Goal: Transaction & Acquisition: Book appointment/travel/reservation

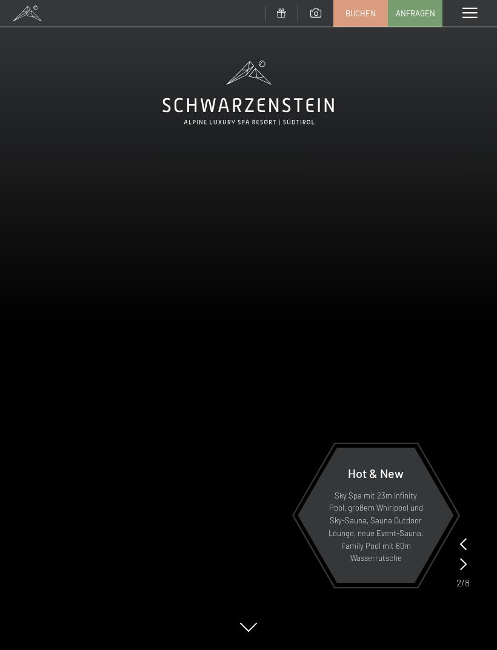
click at [372, 14] on span "Buchen" at bounding box center [360, 13] width 30 height 11
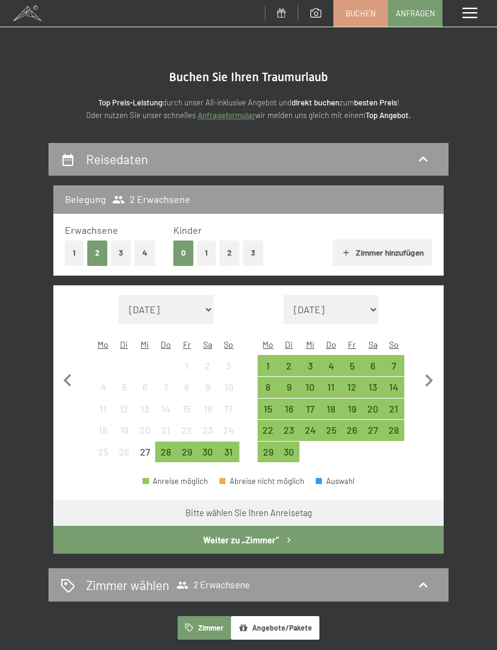
click at [202, 301] on select "August 2025 September 2025 Oktober 2025 November 2025 Dezember 2025 Januar 2026…" at bounding box center [166, 309] width 95 height 29
select select "2027-01-01"
select select "2027-02-01"
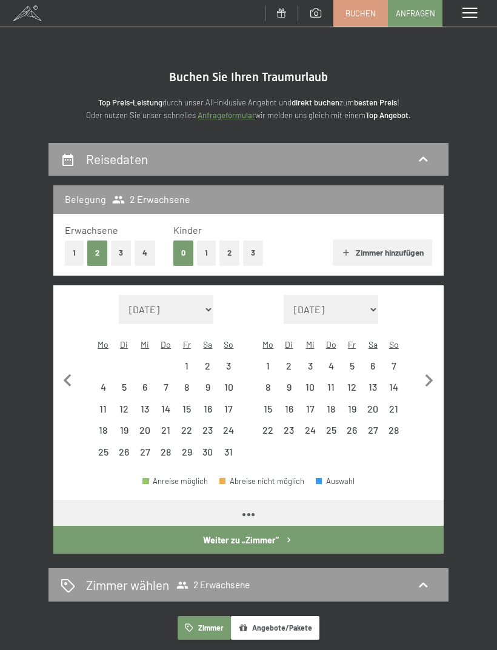
select select "2027-01-01"
select select "2027-02-01"
select select "2027-01-01"
select select "2027-02-01"
click at [202, 307] on select "August 2025 September 2025 Oktober 2025 November 2025 Dezember 2025 Januar 2026…" at bounding box center [166, 309] width 95 height 29
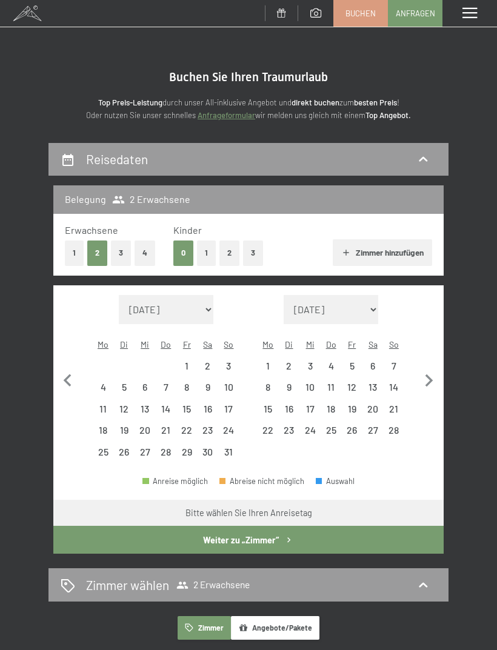
select select "2026-01-01"
select select "2026-02-01"
select select "2026-01-01"
select select "2026-02-01"
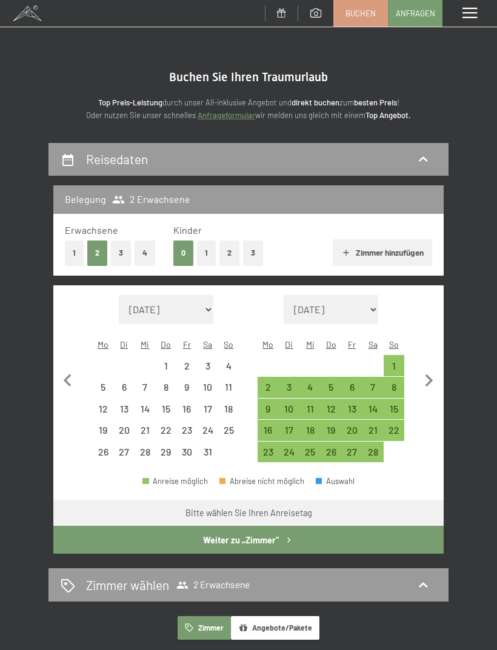
select select "2026-01-01"
select select "2026-02-01"
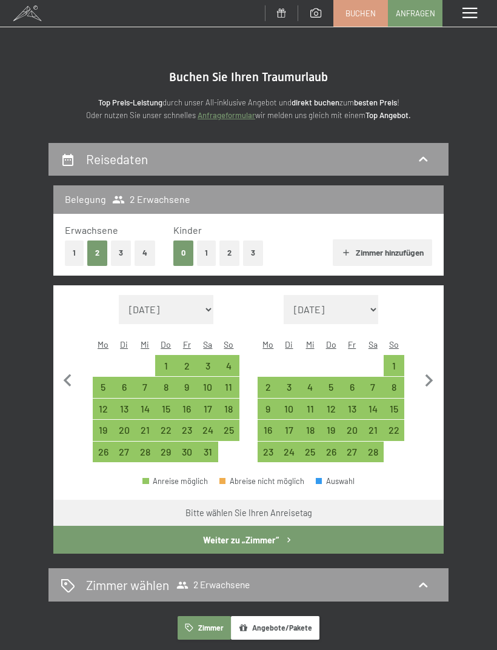
click at [208, 382] on div "10" at bounding box center [208, 391] width 19 height 19
select select "2026-01-01"
select select "2026-02-01"
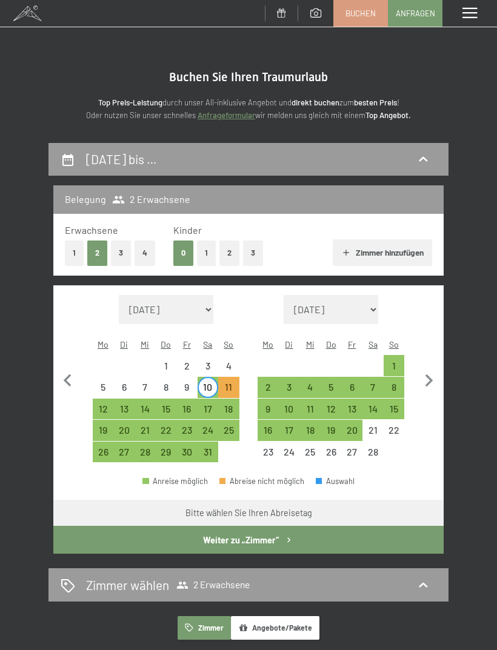
click at [212, 404] on div "17" at bounding box center [208, 413] width 19 height 19
select select "2026-01-01"
select select "2026-02-01"
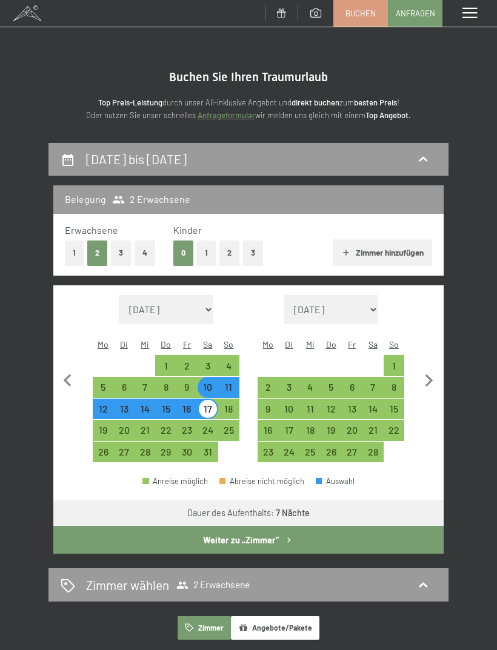
click at [282, 526] on button "Weiter zu „Zimmer“" at bounding box center [248, 540] width 390 height 28
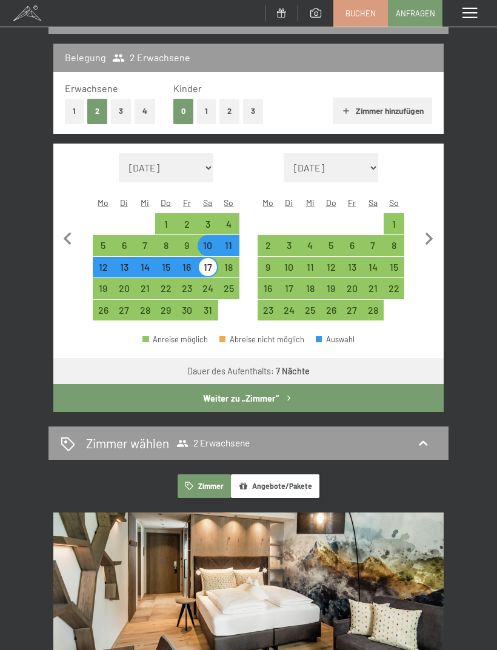
select select "2026-01-01"
select select "2026-02-01"
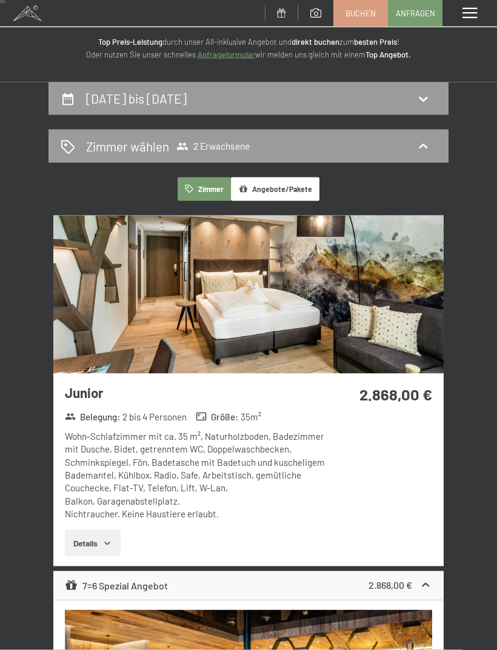
scroll to position [61, 0]
click at [403, 361] on img at bounding box center [248, 294] width 390 height 158
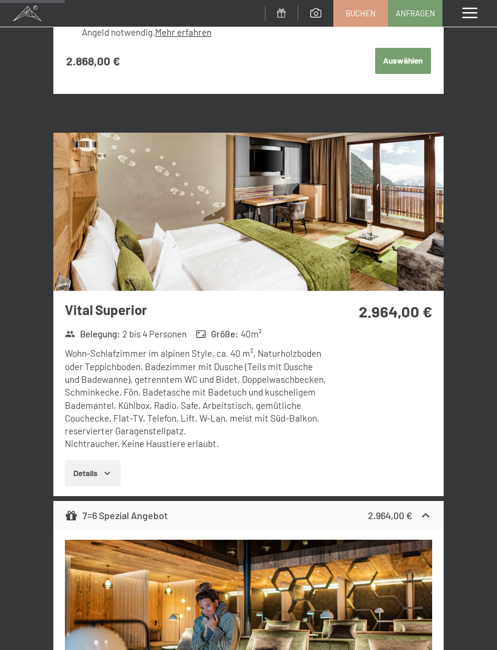
scroll to position [1021, 0]
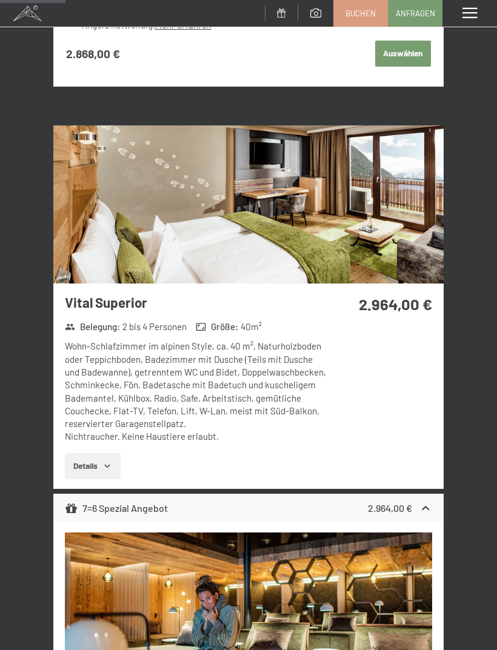
click at [110, 470] on button "Details" at bounding box center [92, 466] width 55 height 27
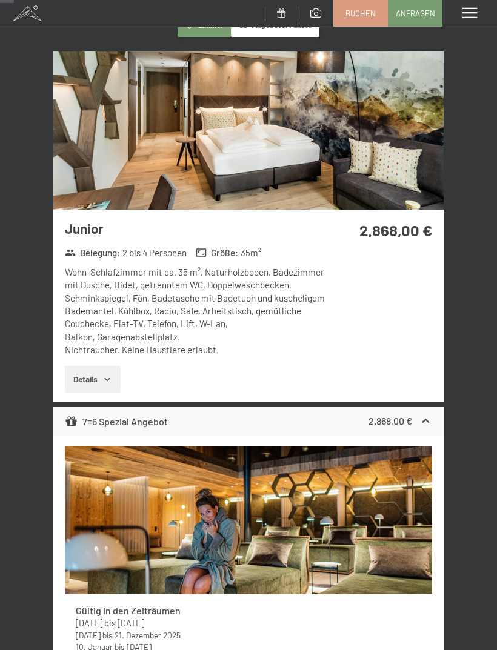
scroll to position [221, 0]
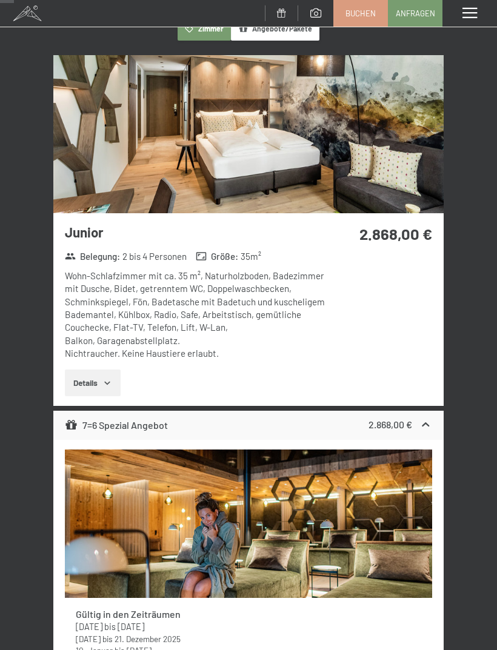
click at [115, 377] on button "Details" at bounding box center [92, 383] width 55 height 27
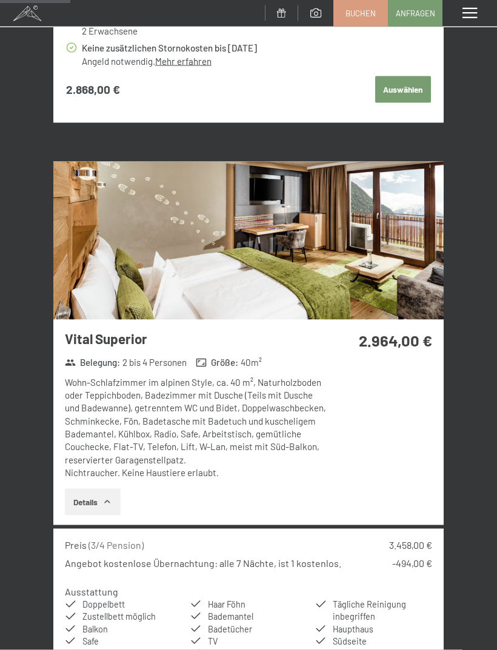
scroll to position [1146, 0]
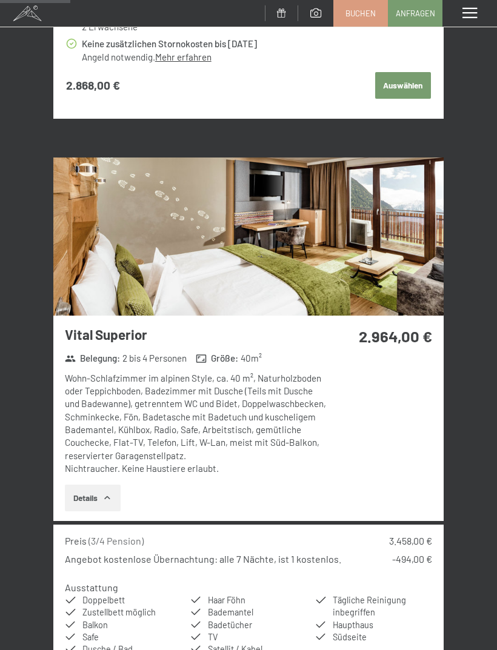
click at [391, 253] on img at bounding box center [248, 237] width 390 height 158
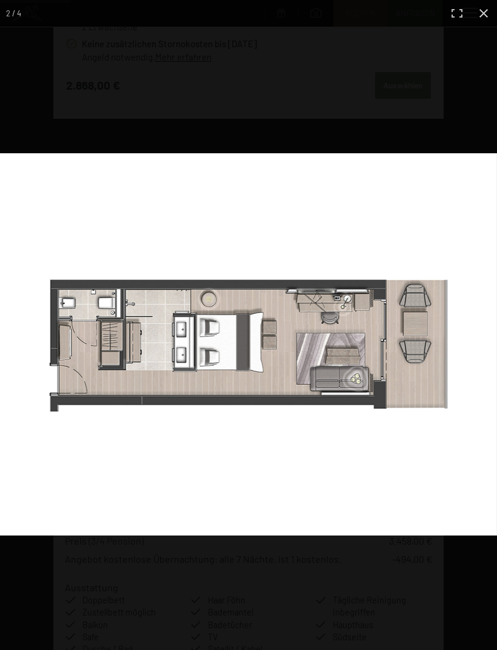
click at [457, 344] on img at bounding box center [248, 344] width 497 height 382
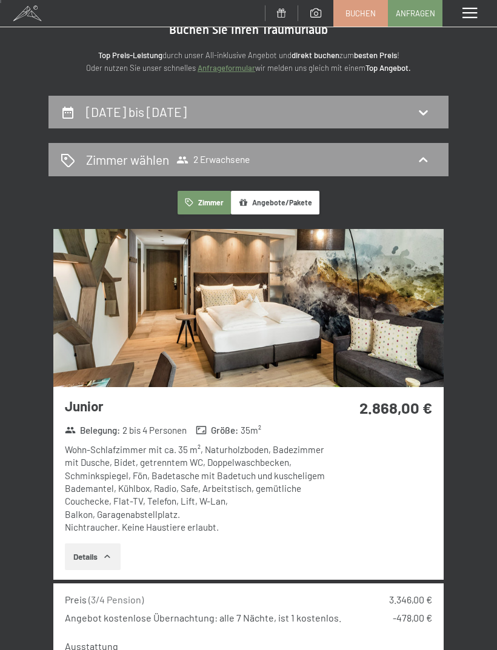
scroll to position [0, 0]
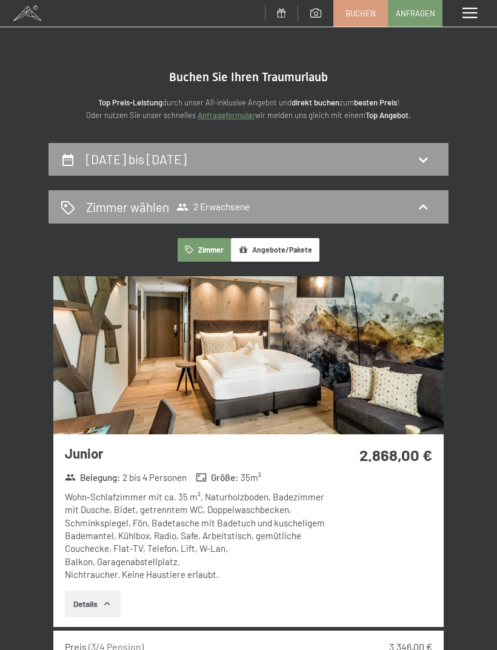
click at [431, 207] on div "Zimmer wählen 2 Erwachsene" at bounding box center [249, 207] width 376 height 18
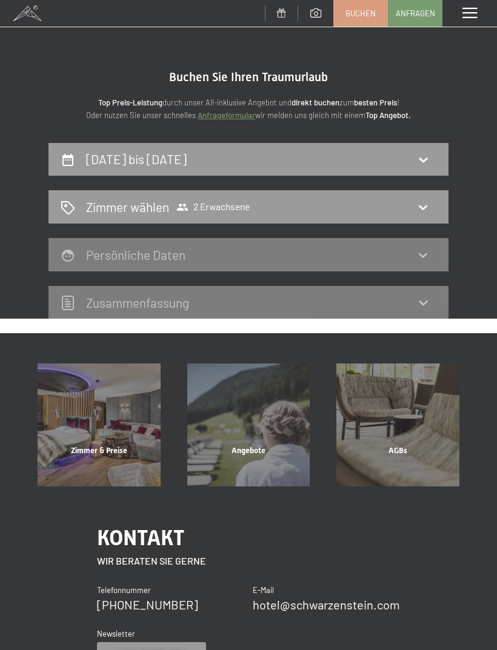
click at [432, 163] on div "10. Januar bis 17. Januar 2026" at bounding box center [249, 159] width 376 height 18
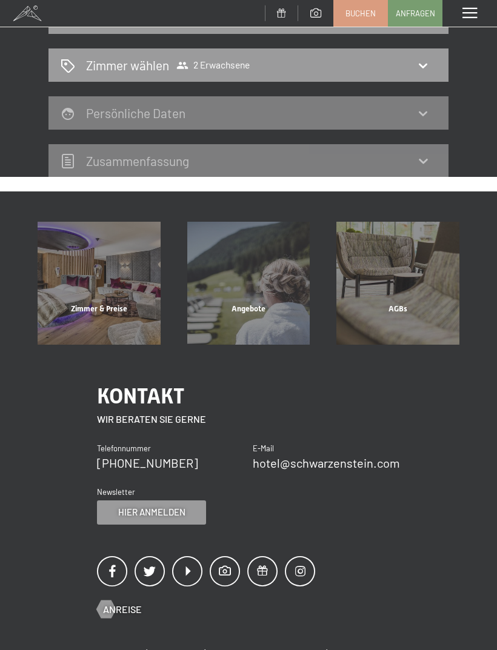
select select "2026-01-01"
select select "2026-02-01"
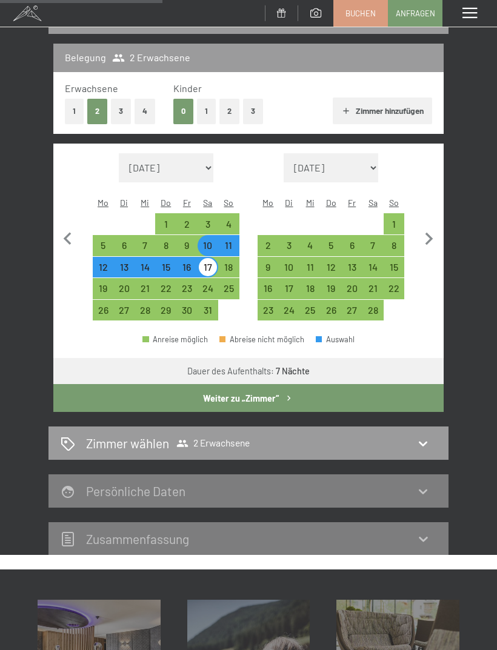
click at [170, 241] on div "8" at bounding box center [165, 250] width 19 height 19
select select "2026-01-01"
select select "2026-02-01"
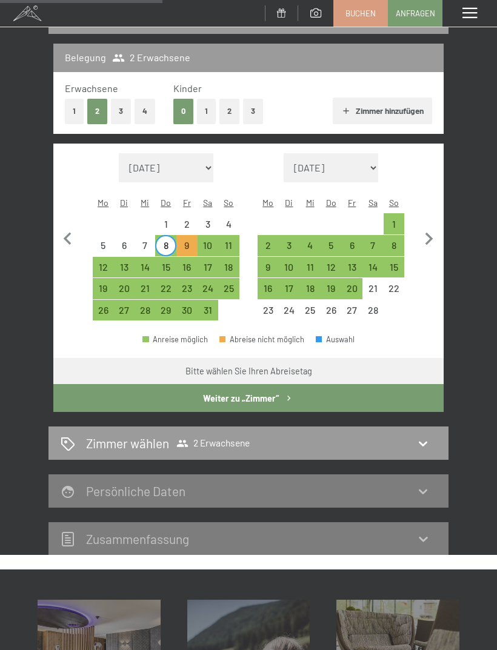
click at [148, 241] on div "7" at bounding box center [145, 250] width 19 height 19
select select "2026-01-01"
select select "2026-02-01"
click at [150, 262] on div "14" at bounding box center [145, 271] width 19 height 19
select select "2026-01-01"
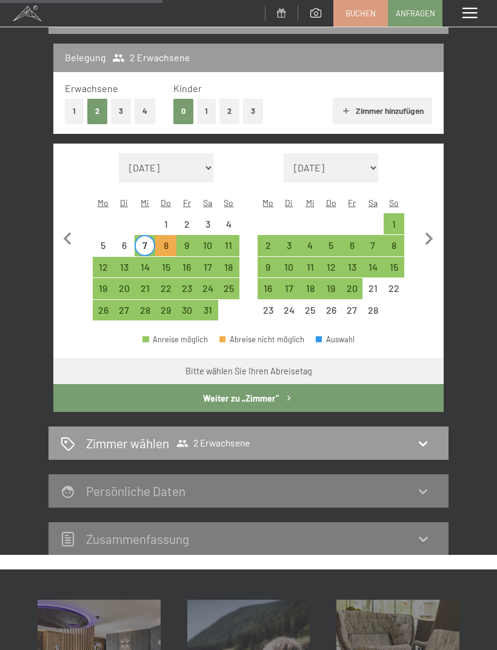
select select "2026-02-01"
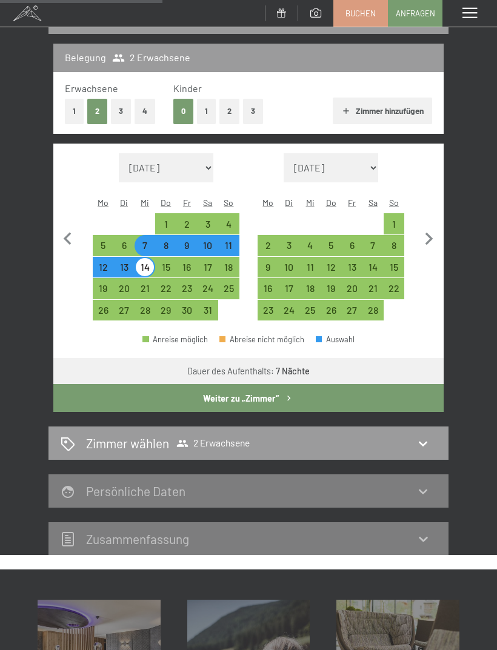
click at [281, 384] on button "Weiter zu „Zimmer“" at bounding box center [248, 398] width 390 height 28
select select "2026-01-01"
select select "2026-02-01"
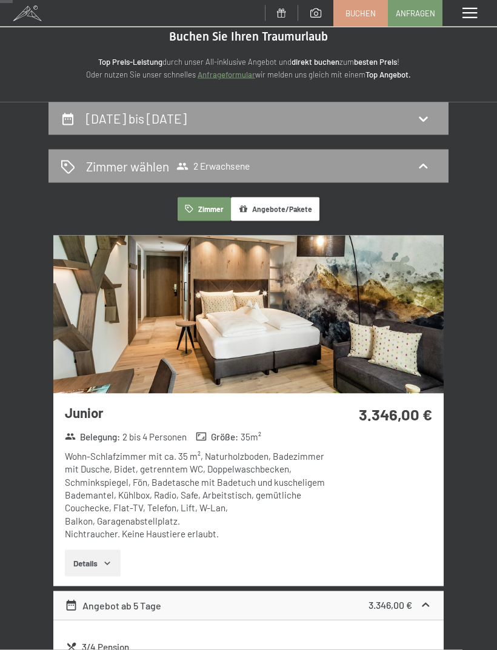
scroll to position [0, 0]
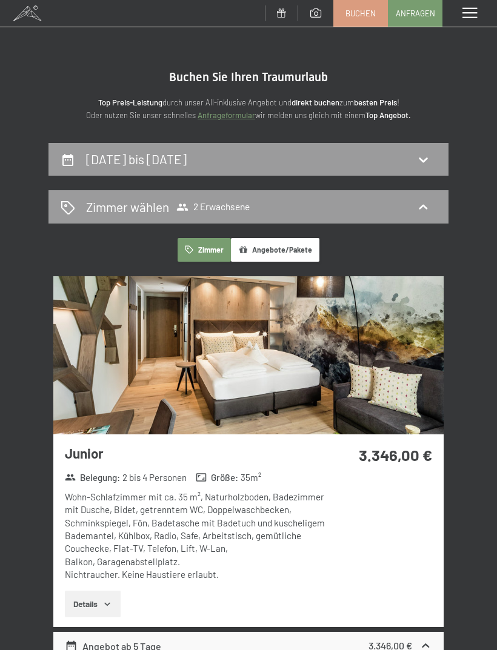
click at [261, 164] on div "7. Januar bis 14. Januar 2026" at bounding box center [249, 159] width 376 height 18
select select "2026-01-01"
select select "2026-02-01"
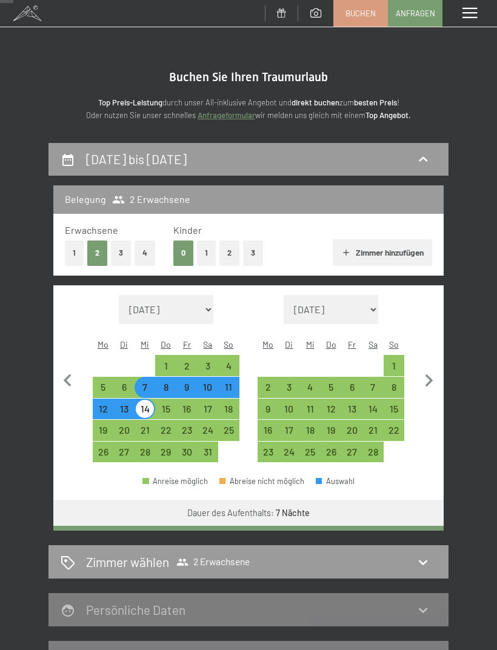
scroll to position [142, 0]
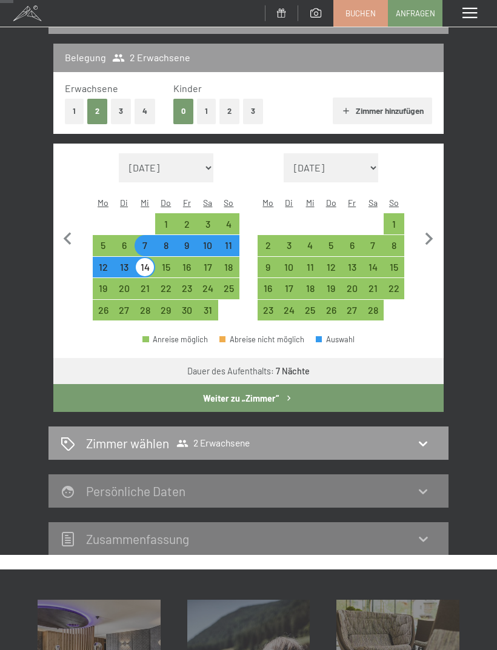
click at [212, 241] on div "10" at bounding box center [208, 250] width 19 height 19
select select "2026-01-01"
select select "2026-02-01"
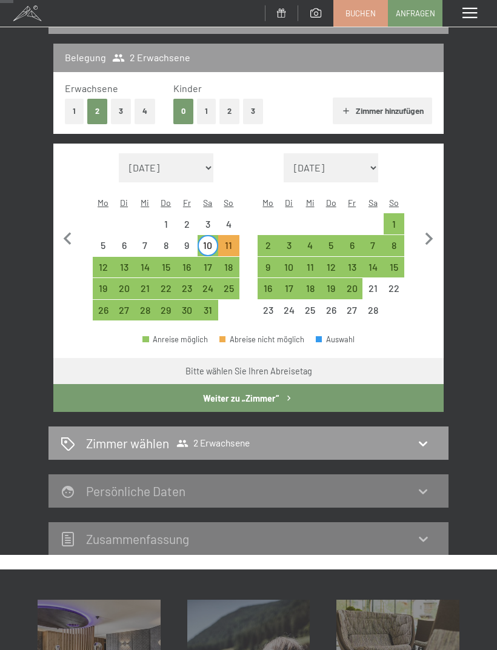
click at [216, 262] on div "17" at bounding box center [208, 271] width 19 height 19
select select "2026-01-01"
select select "2026-02-01"
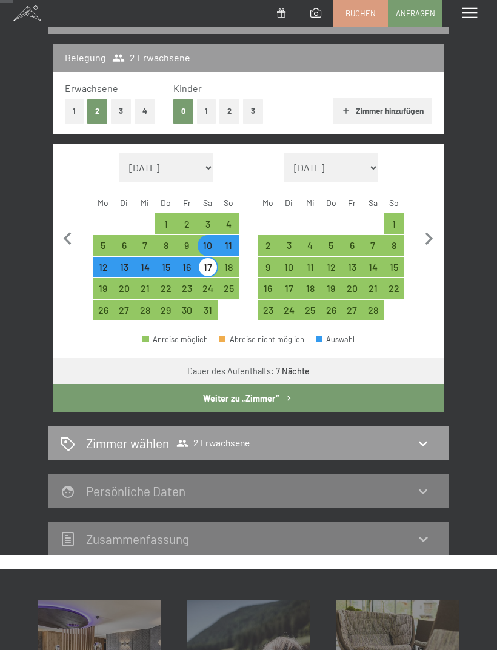
click at [439, 274] on button "button" at bounding box center [428, 237] width 25 height 168
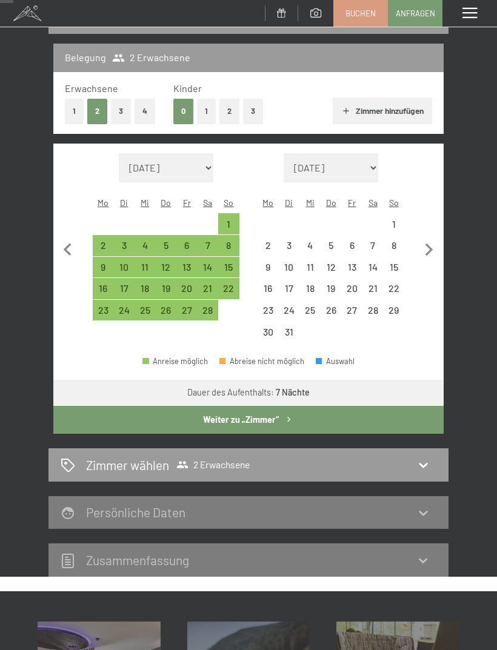
select select "2026-02-01"
select select "2026-03-01"
select select "2026-02-01"
select select "2026-03-01"
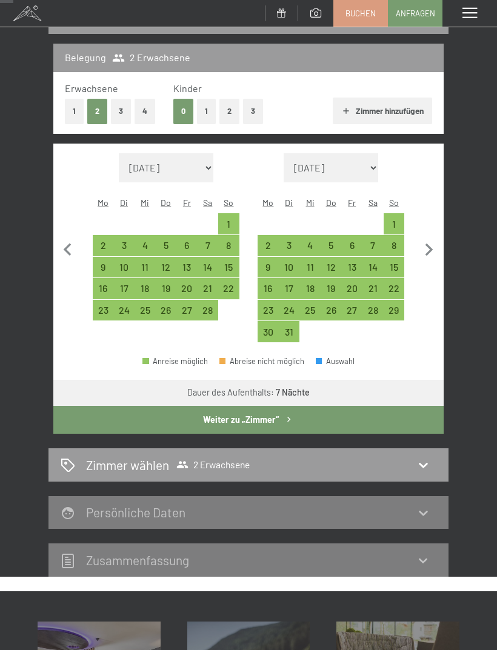
click at [73, 239] on icon "button" at bounding box center [67, 250] width 25 height 25
select select "2026-01-01"
select select "2026-02-01"
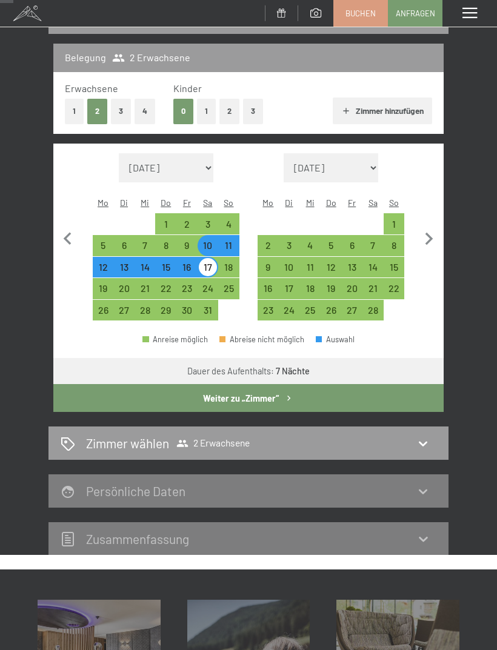
click at [78, 228] on icon "button" at bounding box center [67, 239] width 25 height 25
select select "2025-12-01"
select select "2026-01-01"
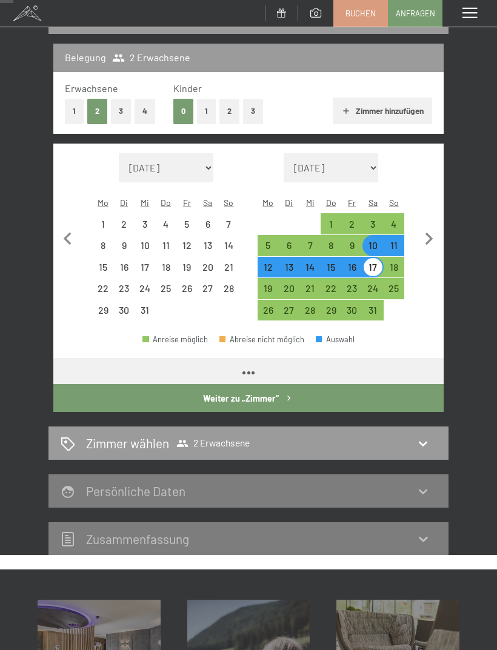
select select "2025-12-01"
select select "2026-01-01"
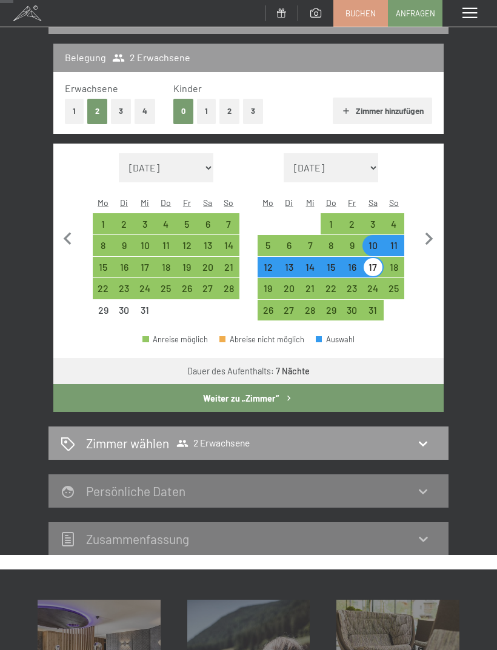
click at [371, 262] on div "17" at bounding box center [373, 271] width 19 height 19
select select "2025-12-01"
select select "2026-01-01"
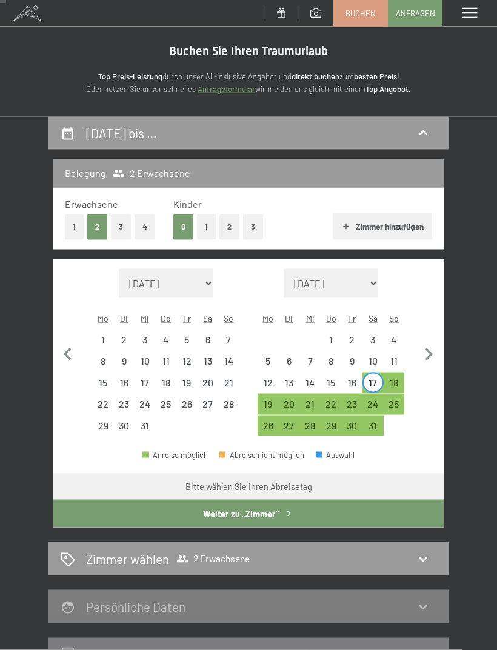
scroll to position [0, 0]
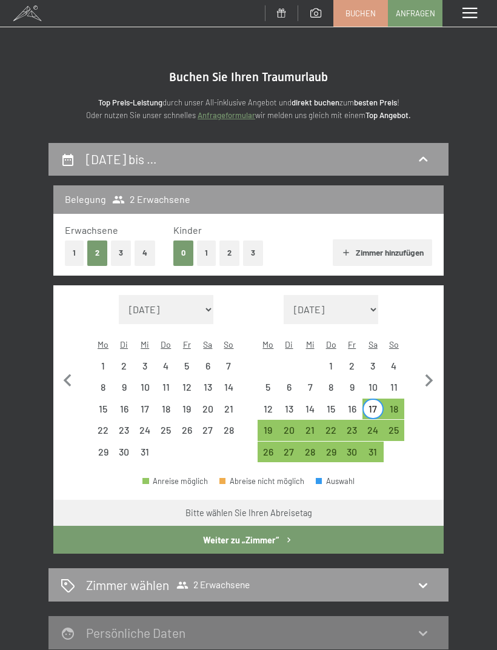
click at [477, 13] on div "Menü" at bounding box center [469, 13] width 55 height 27
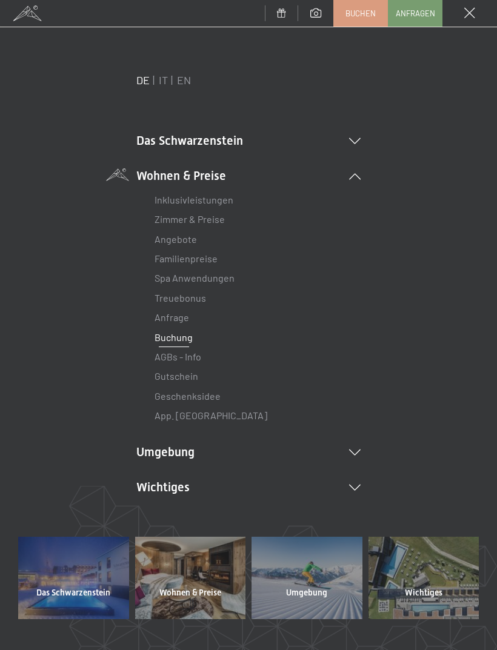
click at [195, 292] on link "Treuebonus" at bounding box center [181, 298] width 52 height 12
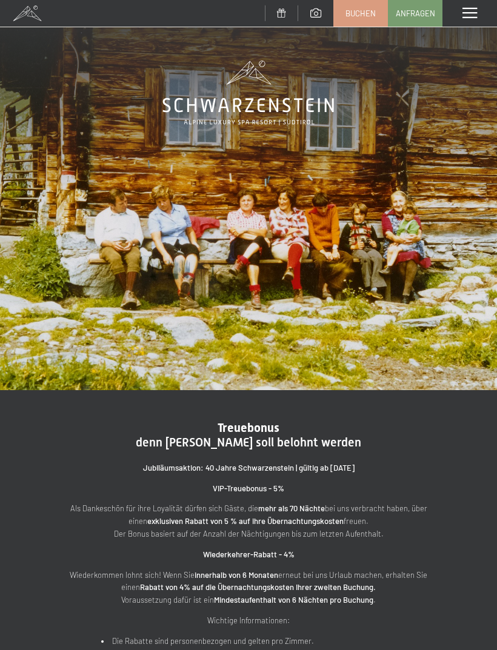
click at [472, 11] on span at bounding box center [469, 13] width 15 height 11
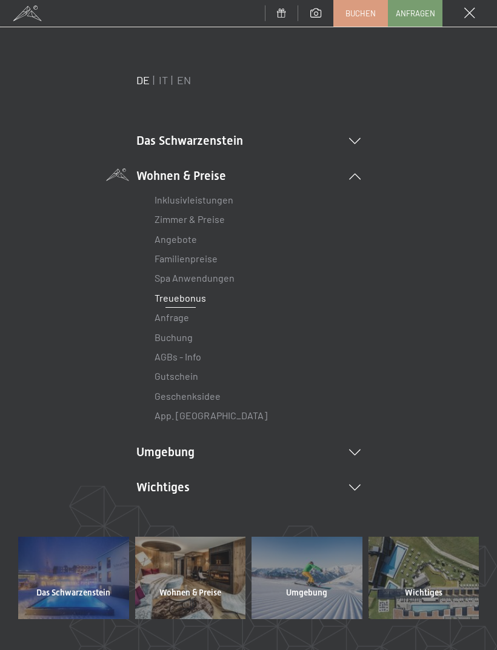
click at [195, 241] on link "Angebote" at bounding box center [176, 239] width 42 height 12
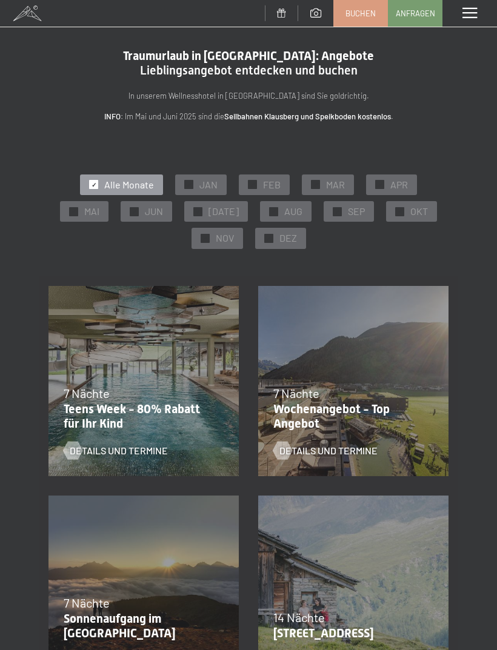
click at [196, 184] on div "✓ JAN" at bounding box center [201, 185] width 52 height 21
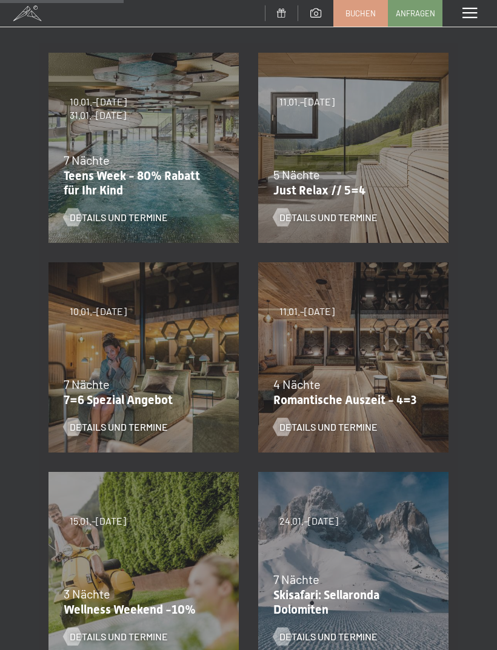
scroll to position [234, 0]
click at [147, 424] on span "Details und Termine" at bounding box center [119, 426] width 98 height 13
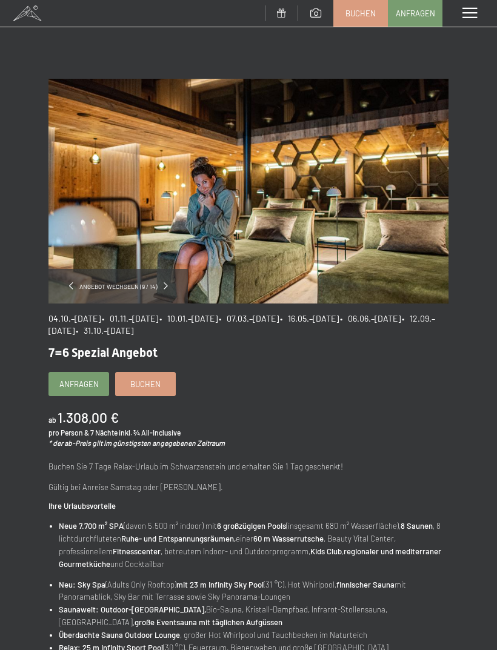
click at [332, 30] on main "Angebot wechseln (9 / 14) 04.10.–[DATE] • 01.11.–[DATE] • 10.01.–[DATE] • 07.03…" at bounding box center [248, 477] width 497 height 954
click at [28, 15] on span at bounding box center [27, 13] width 55 height 27
